Goal: Unclear: Browse casually

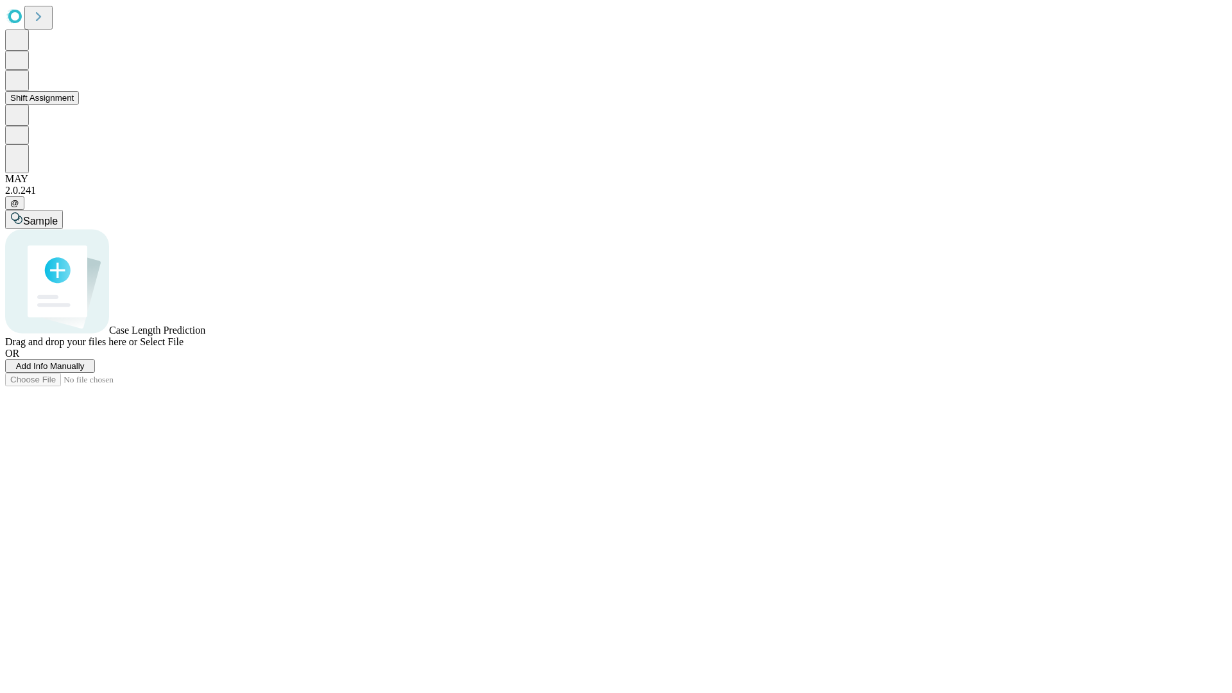
click at [79, 105] on button "Shift Assignment" at bounding box center [42, 97] width 74 height 13
